Goal: Task Accomplishment & Management: Use online tool/utility

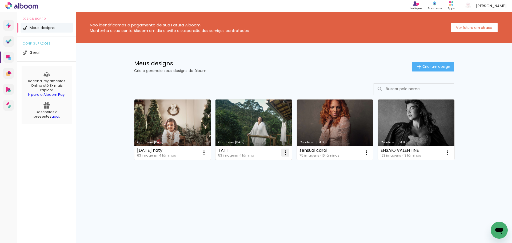
click at [286, 152] on iron-icon at bounding box center [285, 152] width 6 height 6
click at [268, 188] on paper-item "Excluir" at bounding box center [264, 188] width 53 height 11
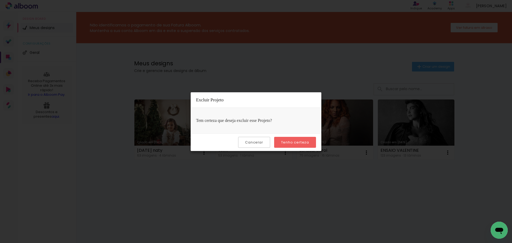
click at [0, 0] on slot "Tenho certeza" at bounding box center [0, 0] width 0 height 0
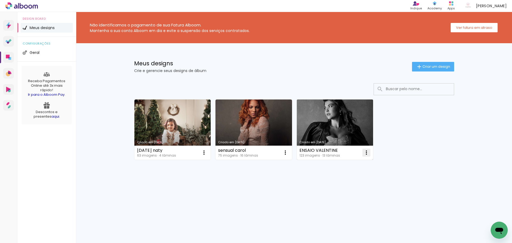
click at [365, 152] on iron-icon at bounding box center [367, 152] width 6 height 6
click at [356, 137] on link "Criado em [DATE]" at bounding box center [335, 130] width 77 height 60
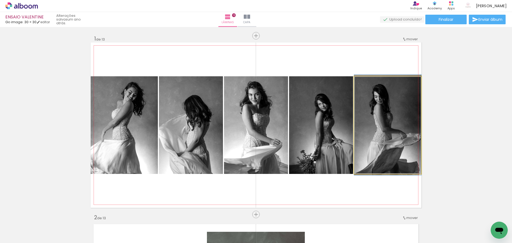
click at [400, 167] on quentale-photo at bounding box center [387, 125] width 67 height 98
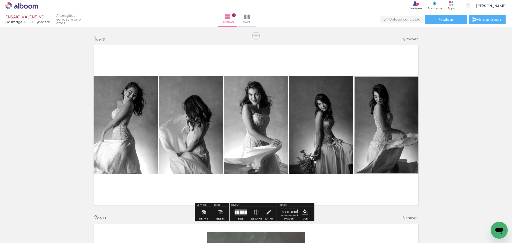
click at [396, 187] on quentale-layouter at bounding box center [256, 124] width 331 height 165
click at [409, 38] on span "mover" at bounding box center [412, 39] width 11 height 5
